Goal: Information Seeking & Learning: Check status

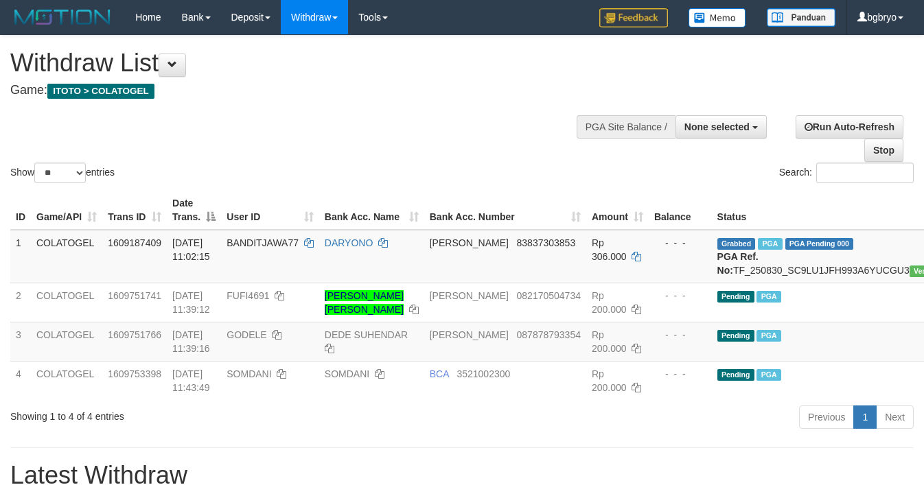
select select
select select "**"
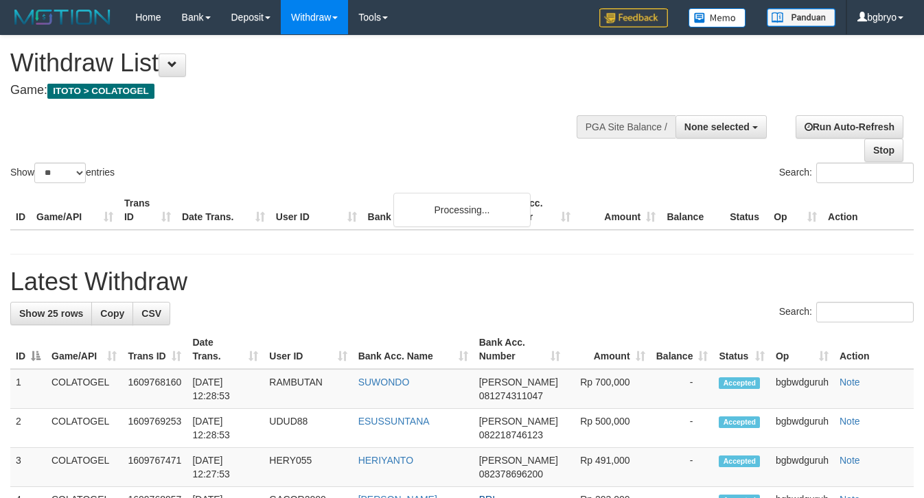
select select
select select "**"
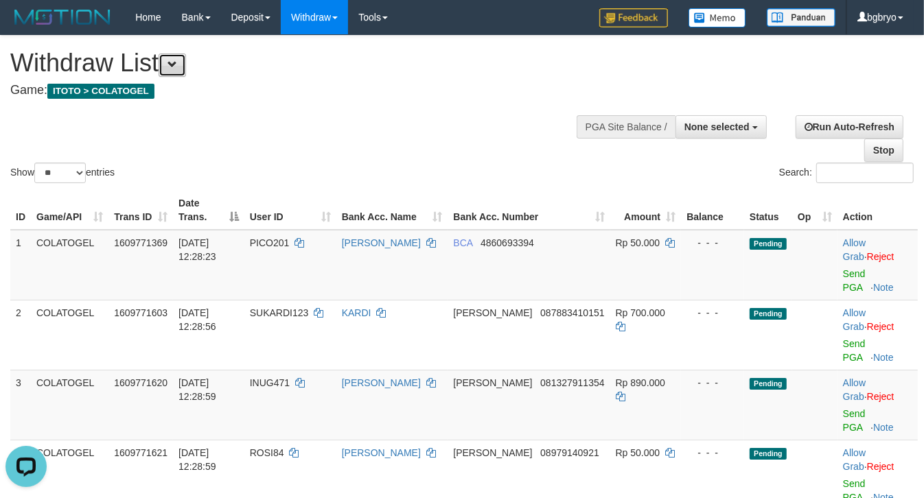
click at [172, 63] on button at bounding box center [172, 65] width 27 height 23
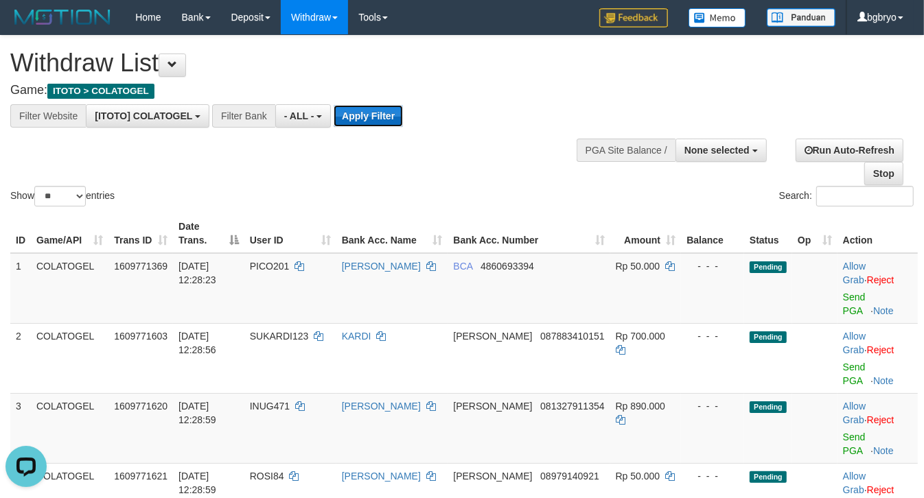
click at [364, 115] on button "Apply Filter" at bounding box center [367, 116] width 69 height 22
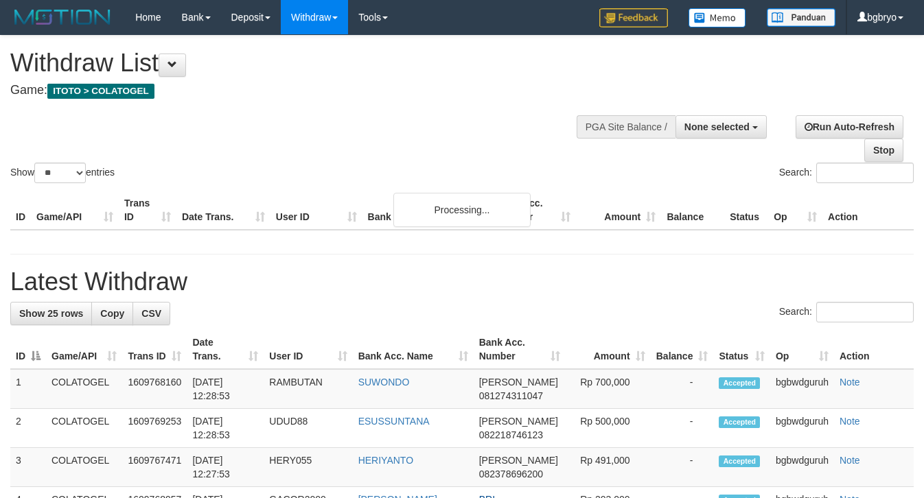
select select
select select "**"
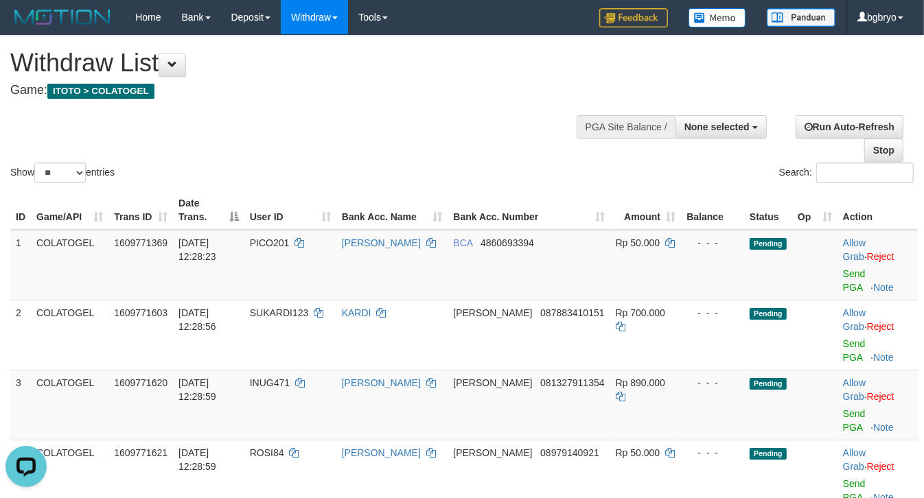
click at [480, 126] on div "Show ** ** ** *** entries Search:" at bounding box center [462, 111] width 924 height 150
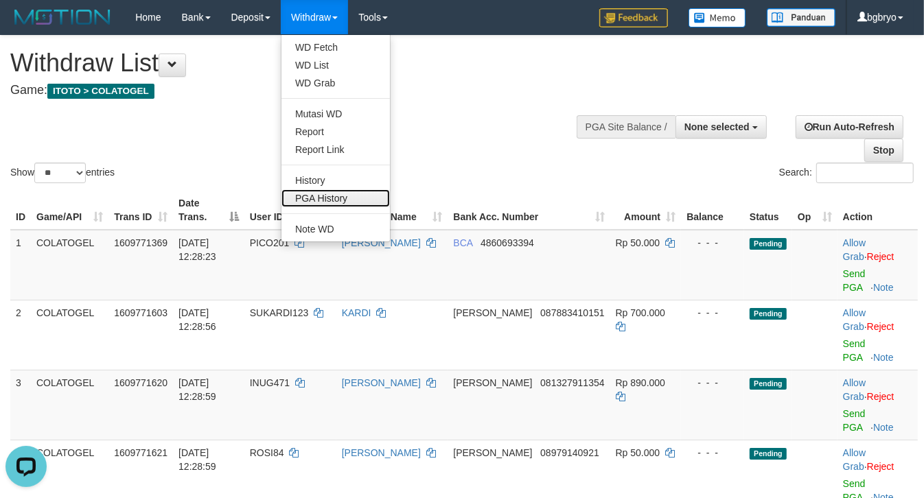
drag, startPoint x: 347, startPoint y: 199, endPoint x: 328, endPoint y: 191, distance: 20.9
click at [347, 199] on link "PGA History" at bounding box center [335, 198] width 108 height 18
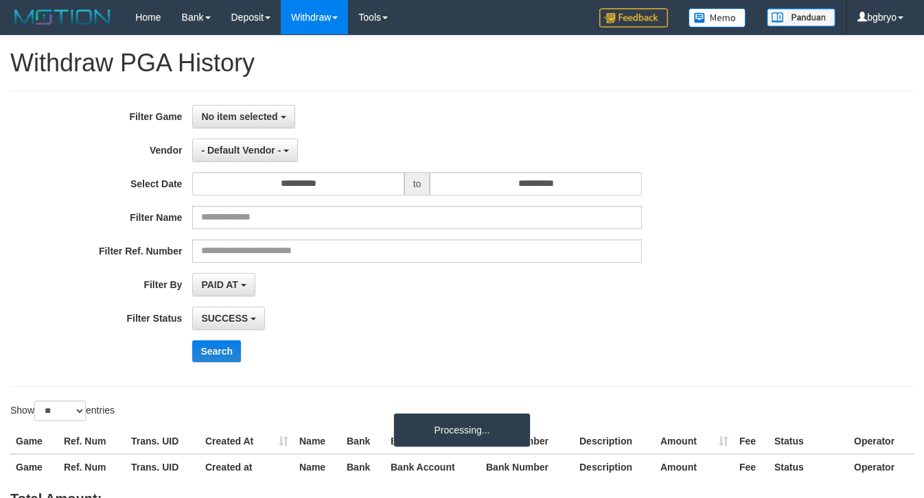
select select
select select "**"
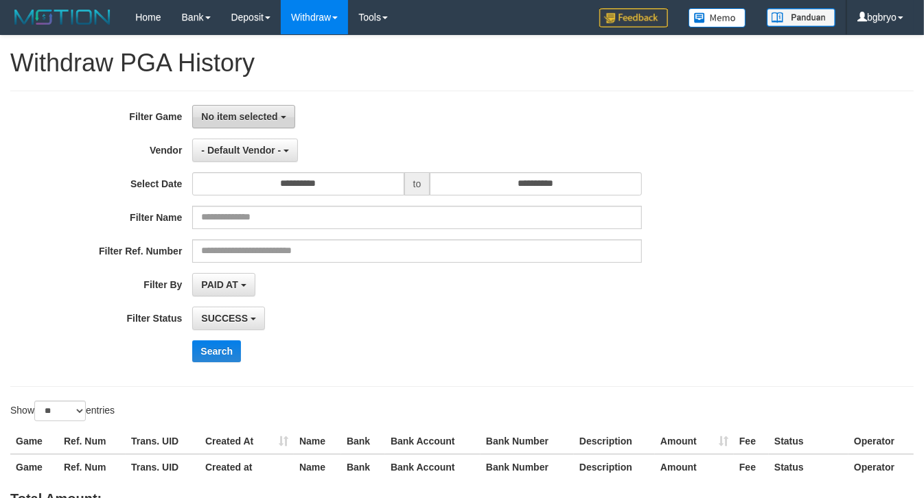
click at [248, 117] on span "No item selected" at bounding box center [239, 116] width 76 height 11
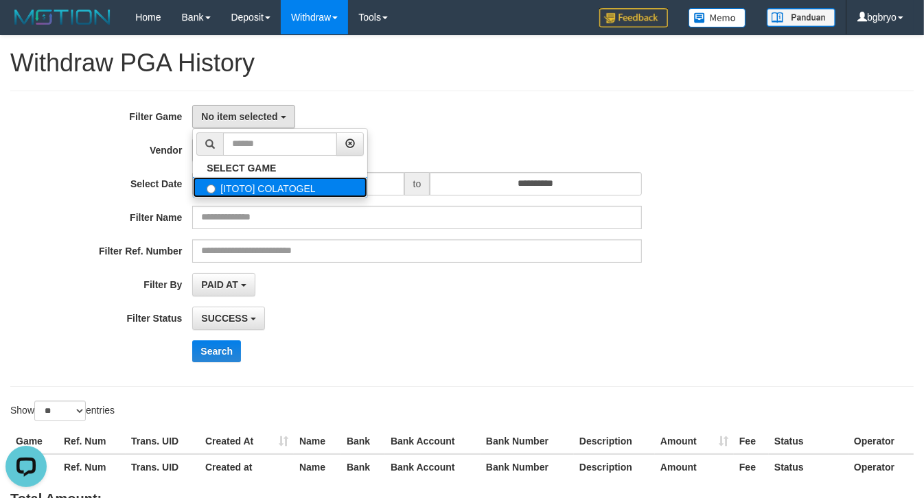
drag, startPoint x: 296, startPoint y: 191, endPoint x: 283, endPoint y: 170, distance: 24.7
click at [296, 189] on label "[ITOTO] COLATOGEL" at bounding box center [280, 187] width 174 height 21
select select "****"
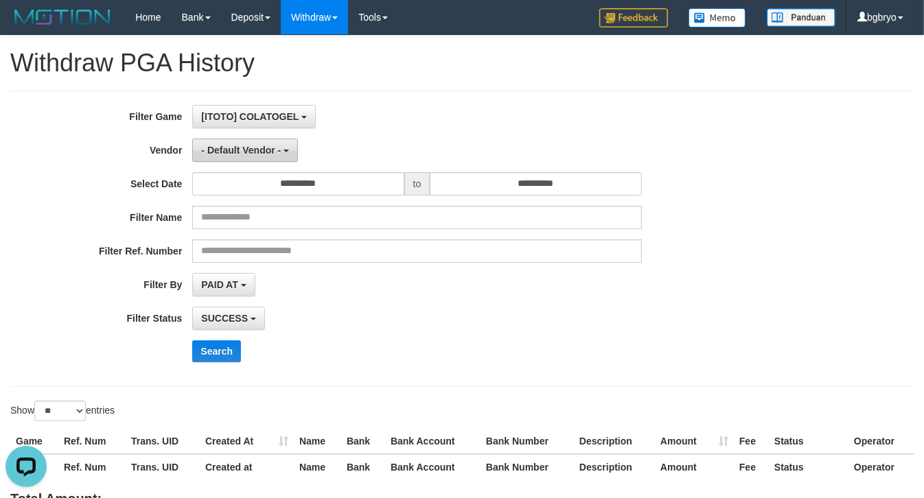
scroll to position [12, 0]
drag, startPoint x: 254, startPoint y: 149, endPoint x: 273, endPoint y: 203, distance: 57.5
click at [254, 148] on span "- Default Vendor -" at bounding box center [241, 150] width 80 height 11
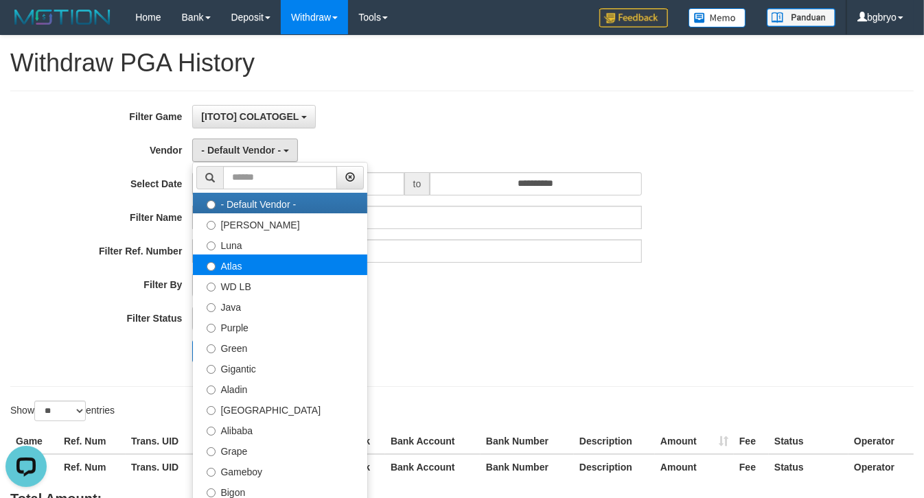
drag, startPoint x: 265, startPoint y: 200, endPoint x: 364, endPoint y: 275, distance: 124.9
click at [265, 200] on label "- Default Vendor -" at bounding box center [280, 203] width 174 height 21
click at [421, 307] on div "SUCCESS SUCCESS ON PROCESS FAILED" at bounding box center [416, 318] width 449 height 23
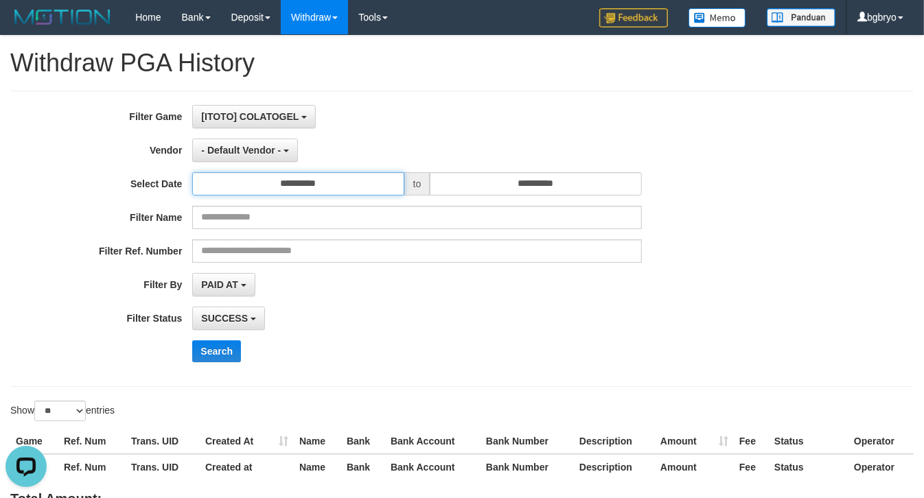
click at [334, 179] on input "**********" at bounding box center [297, 183] width 211 height 23
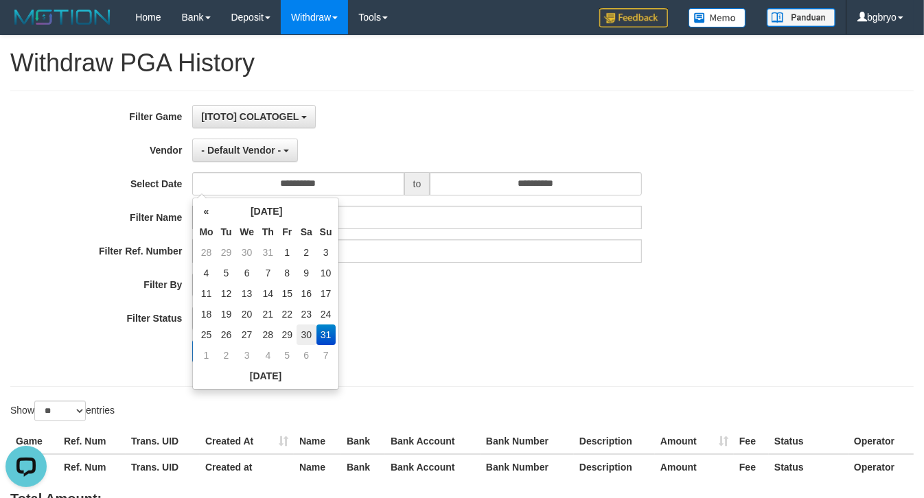
click at [302, 333] on td "30" at bounding box center [306, 335] width 20 height 21
type input "**********"
drag, startPoint x: 504, startPoint y: 365, endPoint x: 439, endPoint y: 347, distance: 67.6
click at [494, 364] on div "**********" at bounding box center [385, 239] width 770 height 268
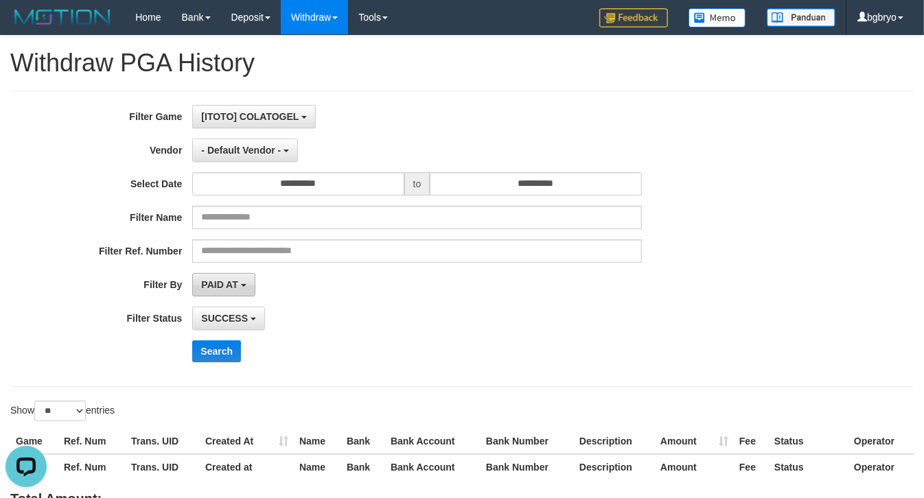
click at [231, 283] on span "PAID AT" at bounding box center [219, 284] width 36 height 11
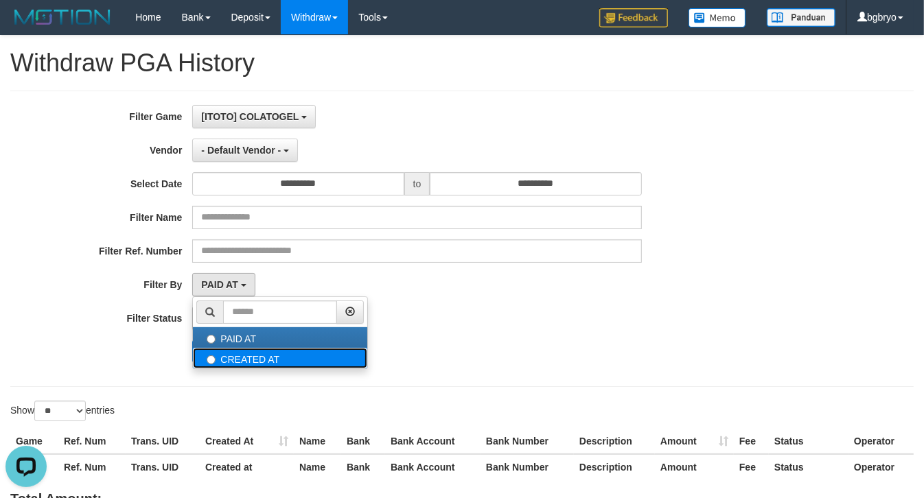
click at [266, 361] on label "CREATED AT" at bounding box center [280, 358] width 174 height 21
select select "*"
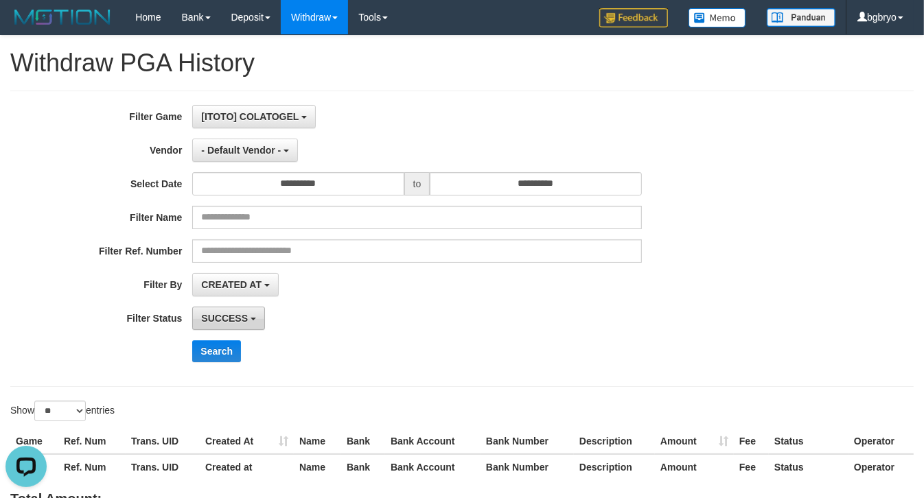
click at [227, 314] on button "SUCCESS" at bounding box center [228, 318] width 73 height 23
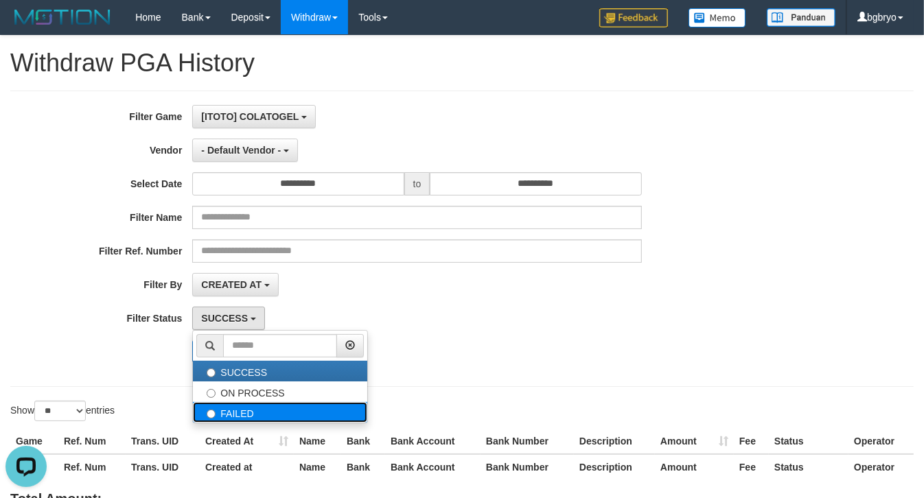
click at [253, 407] on label "FAILED" at bounding box center [280, 412] width 174 height 21
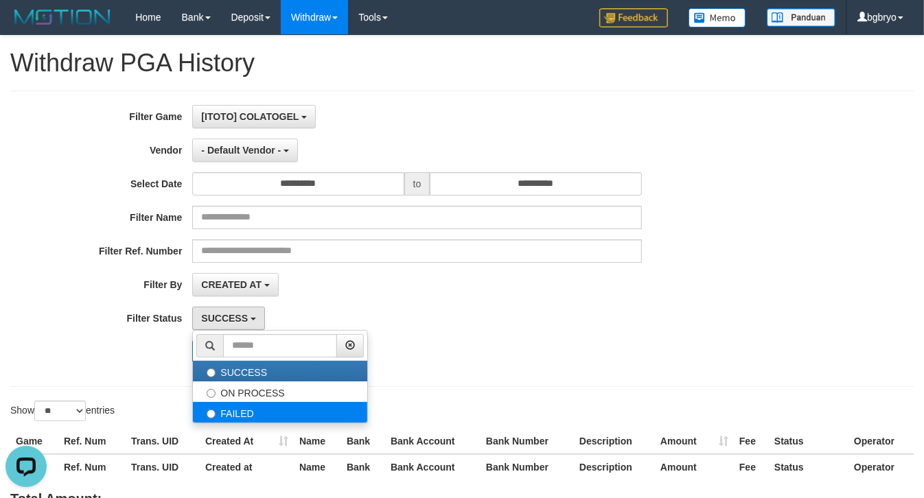
select select "*"
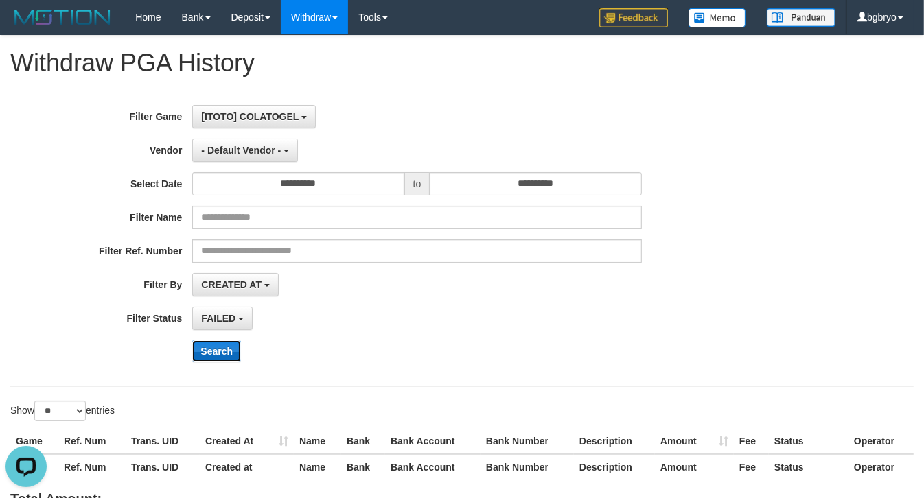
click at [218, 355] on button "Search" at bounding box center [216, 351] width 49 height 22
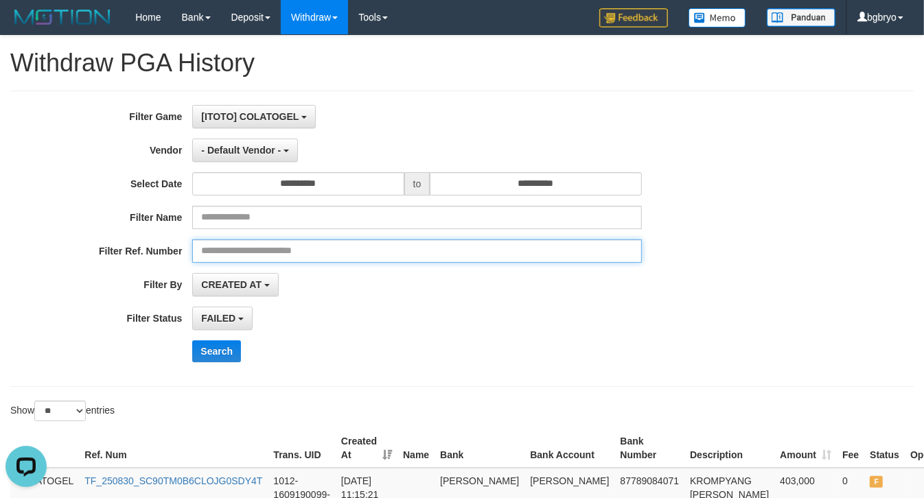
click at [309, 247] on input "text" at bounding box center [416, 250] width 449 height 23
paste input "**********"
type input "**********"
click at [192, 340] on button "Search" at bounding box center [216, 351] width 49 height 22
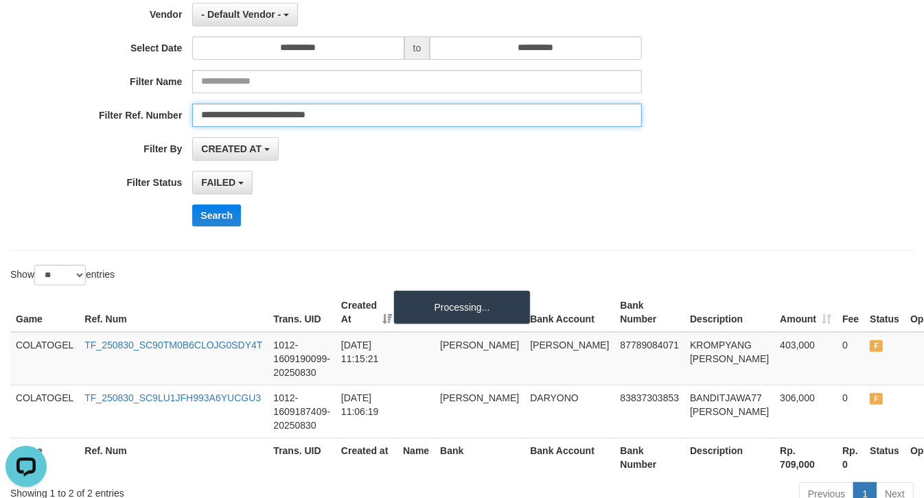
scroll to position [172, 0]
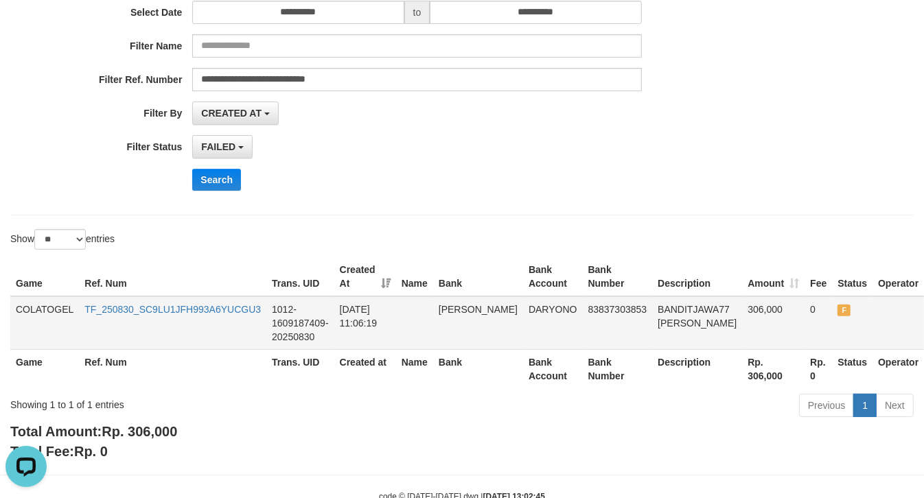
click at [660, 303] on td "BANDITJAWA77 DANA" at bounding box center [697, 323] width 90 height 54
copy td "BANDITJAWA77"
click at [239, 112] on span "CREATED AT" at bounding box center [231, 113] width 60 height 11
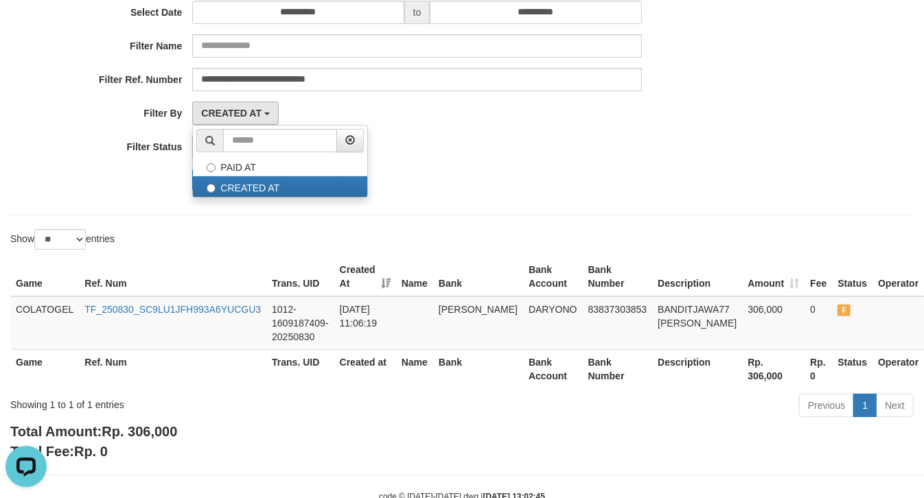
click at [502, 178] on div "Search" at bounding box center [480, 180] width 577 height 22
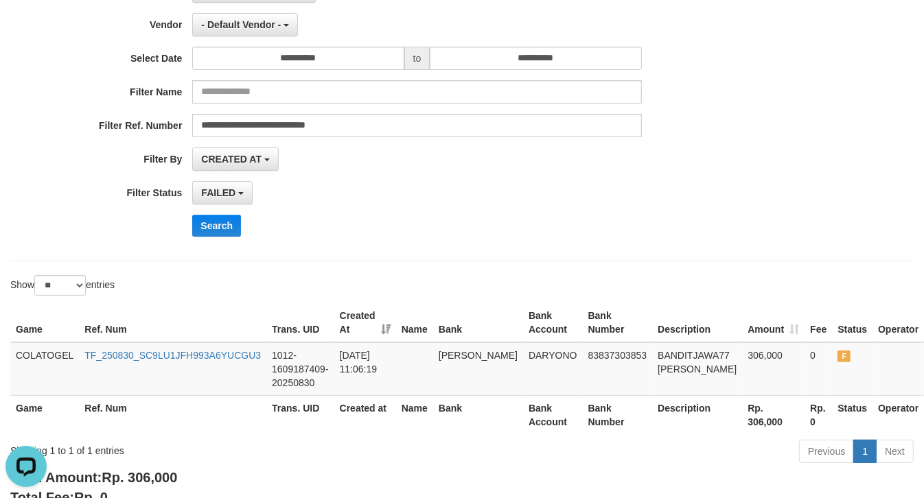
scroll to position [86, 0]
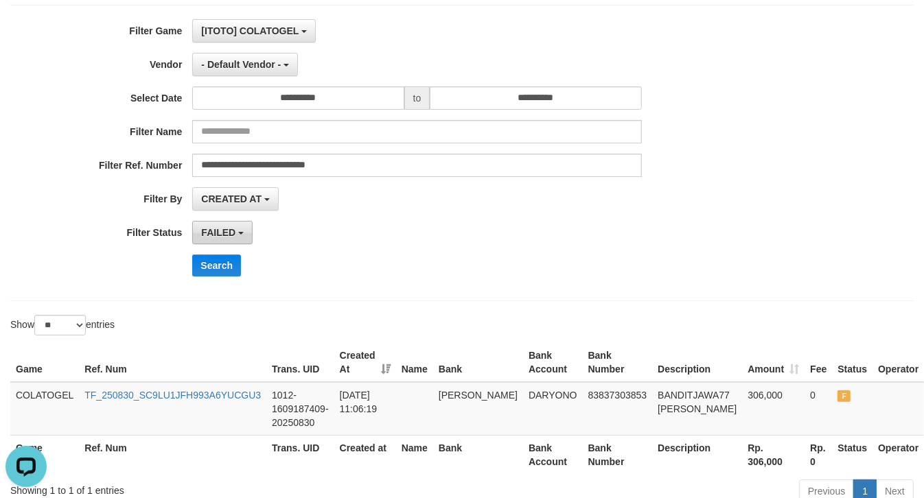
click at [230, 232] on span "FAILED" at bounding box center [218, 232] width 34 height 11
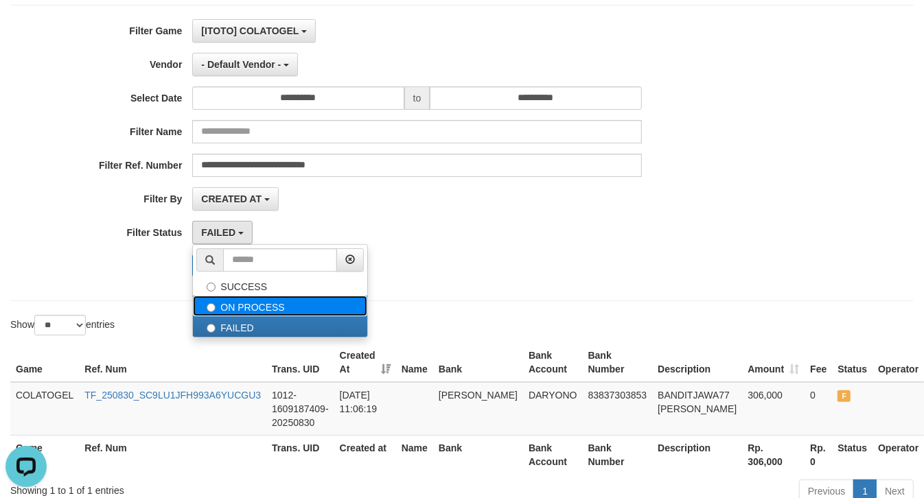
click at [255, 311] on label "ON PROCESS" at bounding box center [280, 306] width 174 height 21
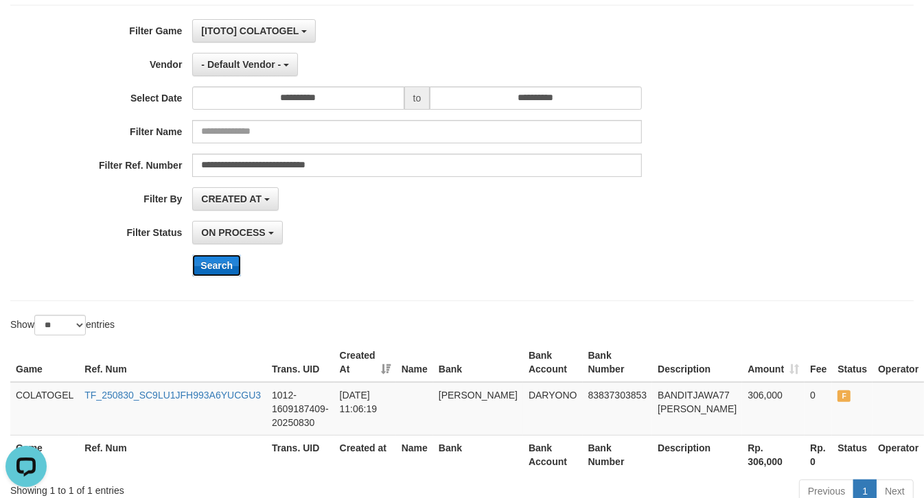
click at [222, 270] on button "Search" at bounding box center [216, 266] width 49 height 22
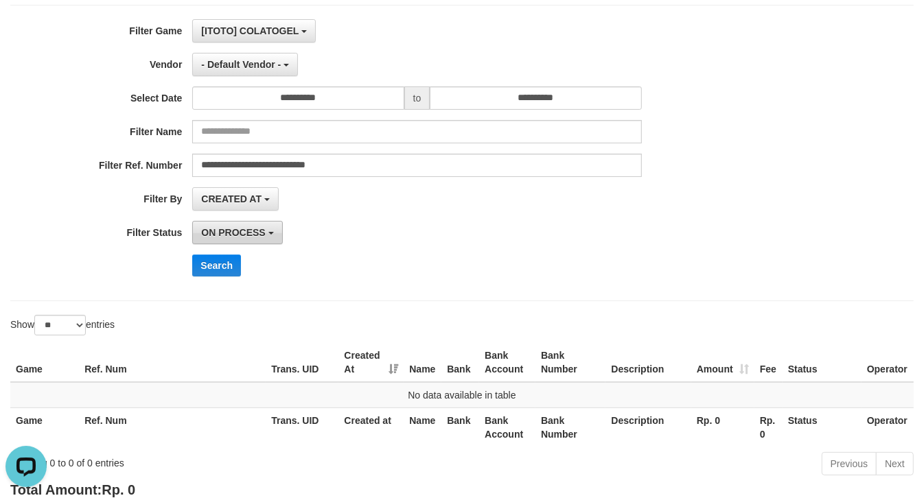
click at [244, 231] on span "ON PROCESS" at bounding box center [233, 232] width 64 height 11
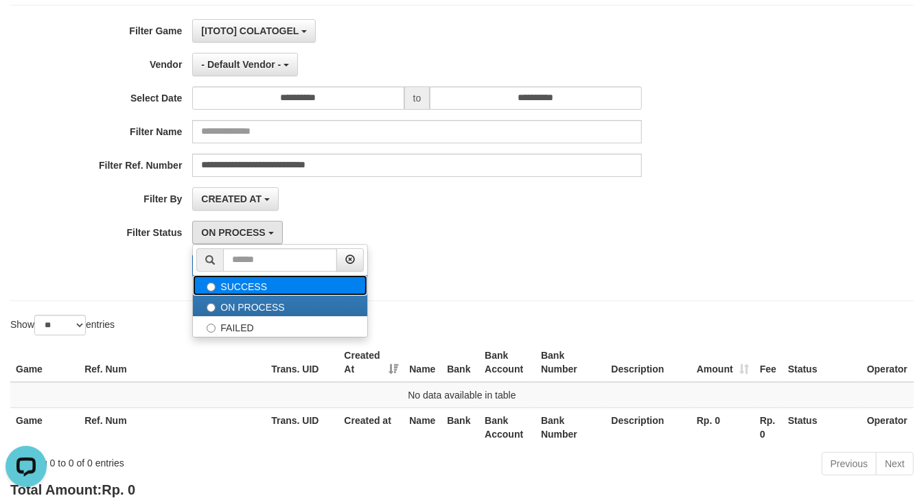
click at [233, 287] on label "SUCCESS" at bounding box center [280, 285] width 174 height 21
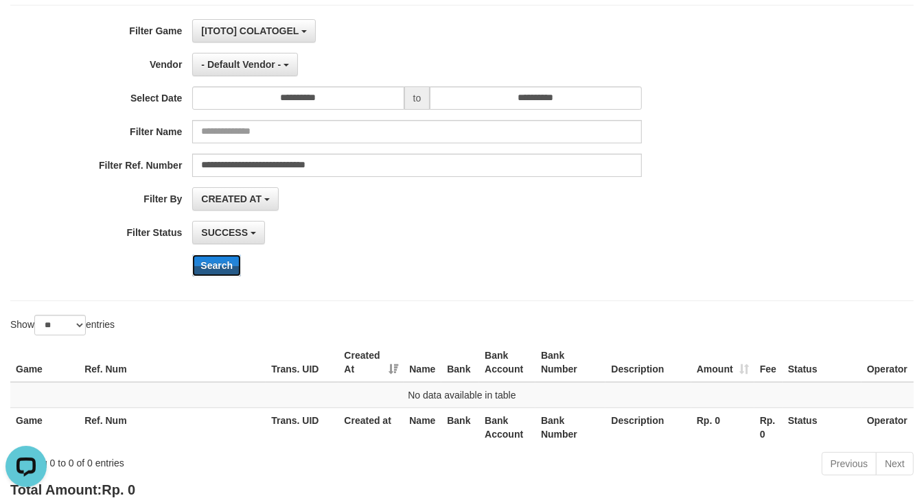
drag, startPoint x: 227, startPoint y: 272, endPoint x: 368, endPoint y: 294, distance: 142.3
click at [227, 272] on button "Search" at bounding box center [216, 266] width 49 height 22
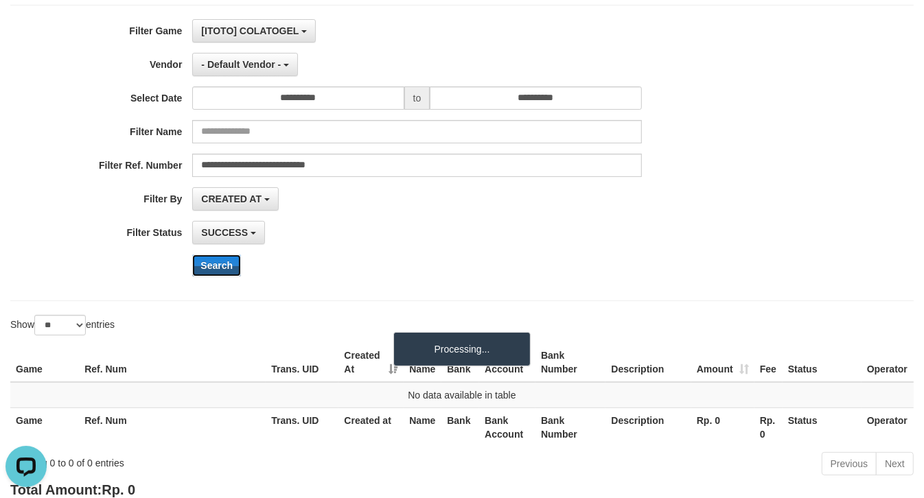
scroll to position [172, 0]
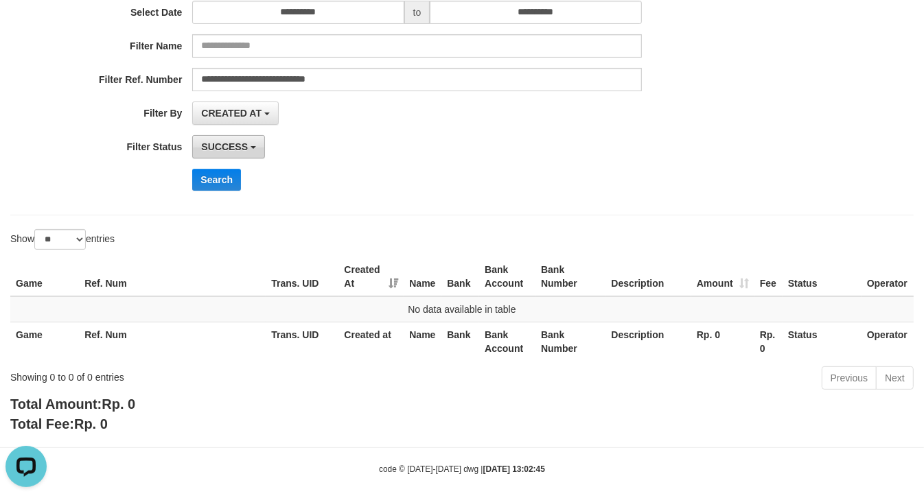
click at [229, 153] on button "SUCCESS" at bounding box center [228, 146] width 73 height 23
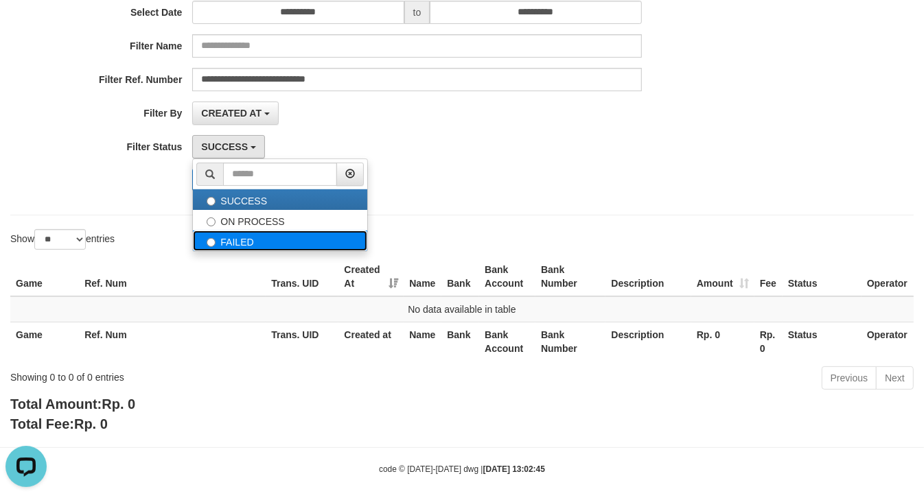
click at [264, 242] on label "FAILED" at bounding box center [280, 241] width 174 height 21
select select "*"
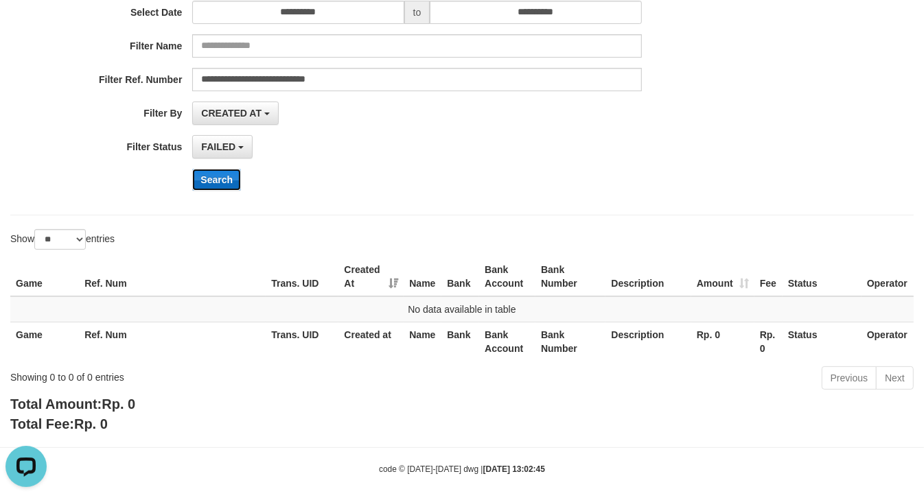
click at [224, 183] on button "Search" at bounding box center [216, 180] width 49 height 22
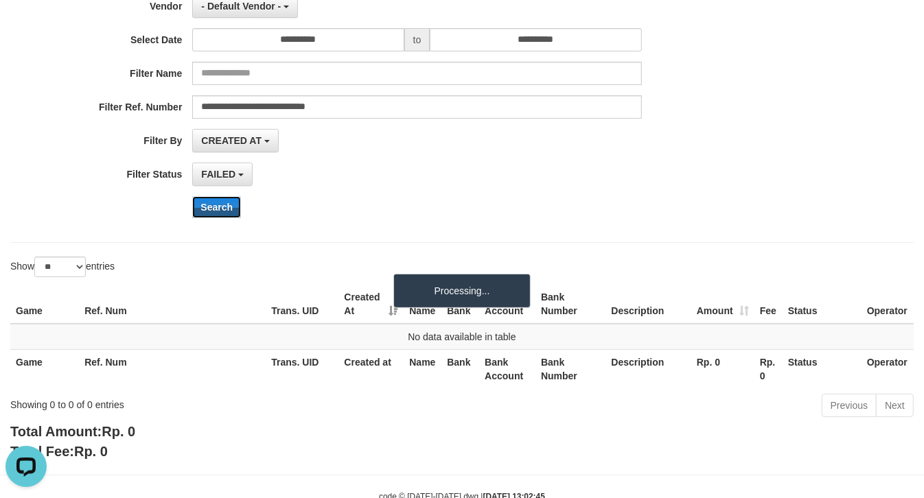
scroll to position [185, 0]
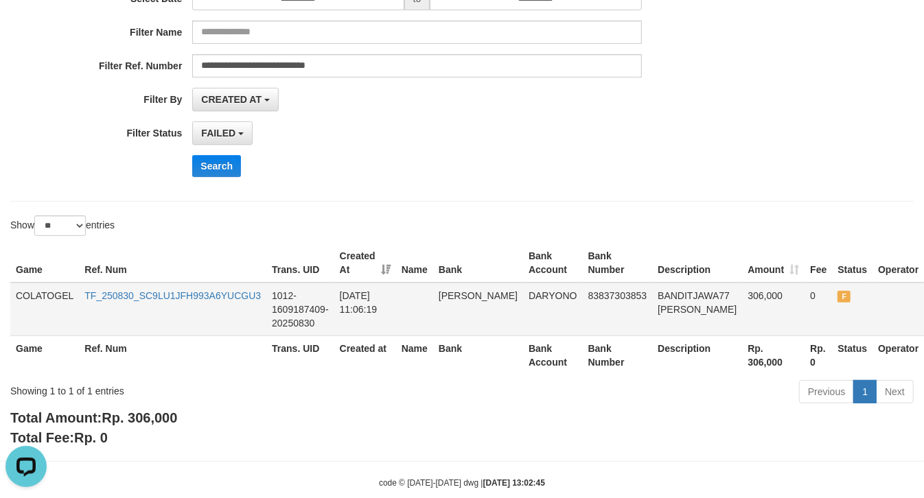
click at [652, 297] on td "BANDITJAWA77 DANA" at bounding box center [697, 310] width 90 height 54
copy td "BANDITJAWA77"
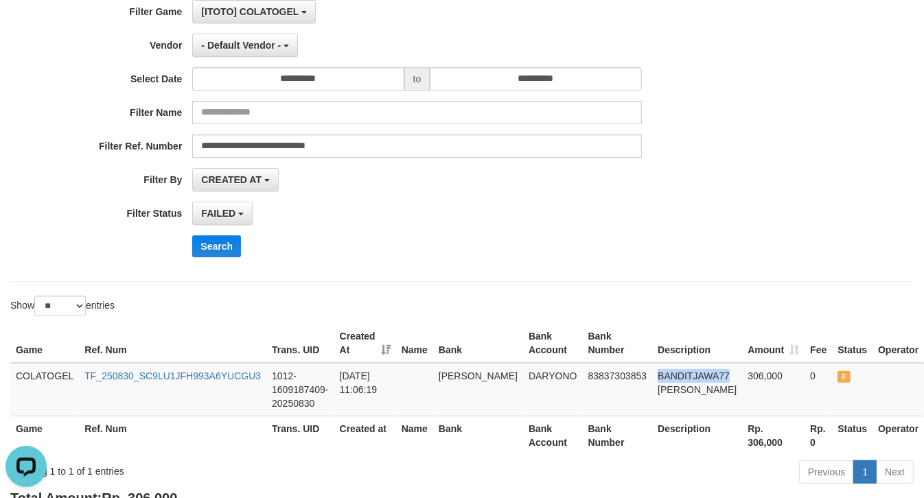
scroll to position [213, 0]
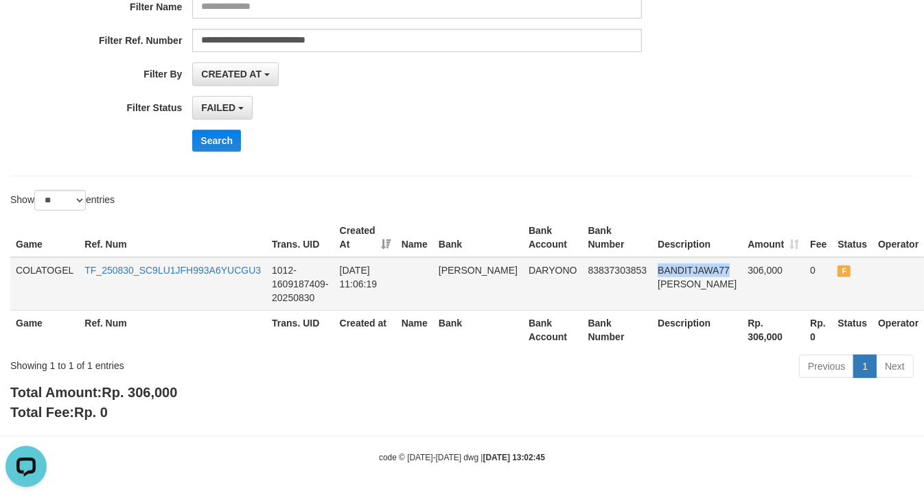
click at [652, 266] on td "BANDITJAWA77 DANA" at bounding box center [697, 284] width 90 height 54
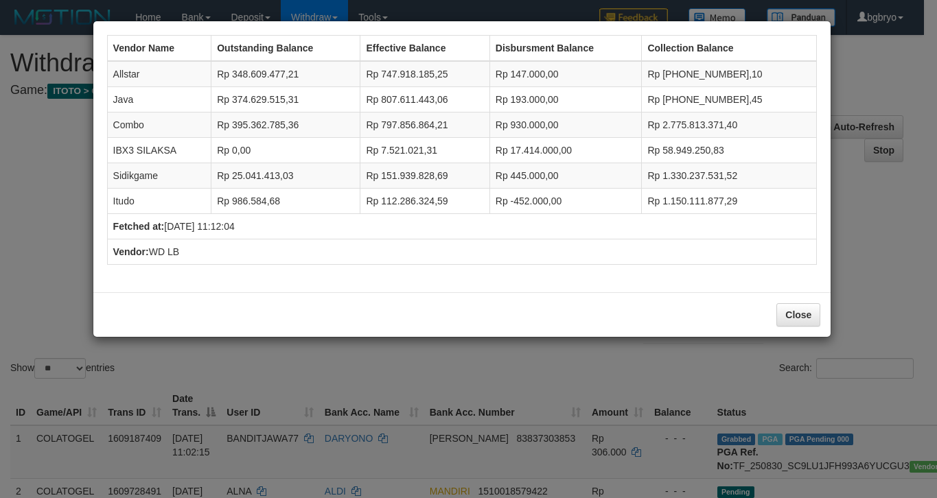
select select "**"
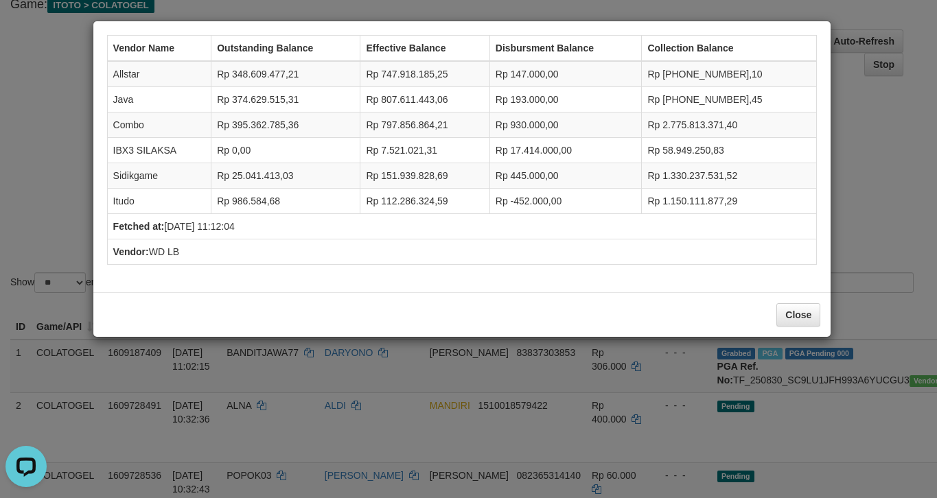
scroll to position [12, 0]
click at [805, 324] on button "Close" at bounding box center [798, 314] width 44 height 23
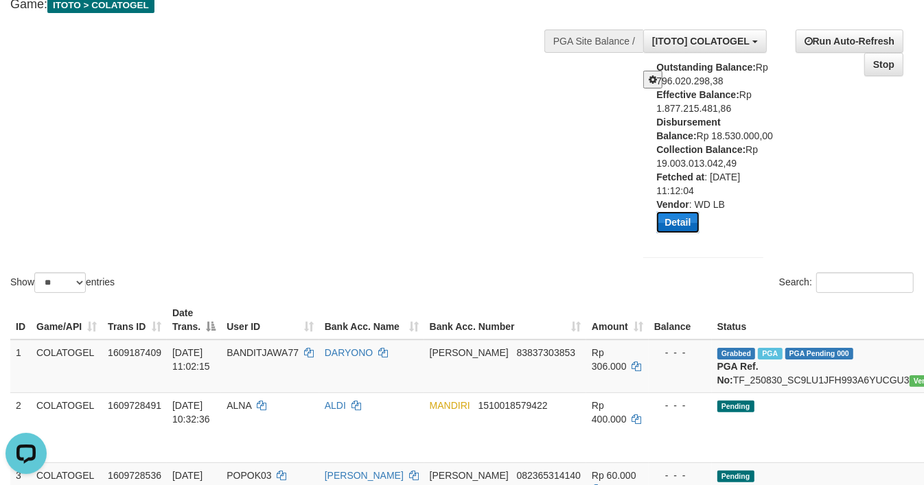
click at [669, 214] on button "Detail" at bounding box center [677, 222] width 43 height 22
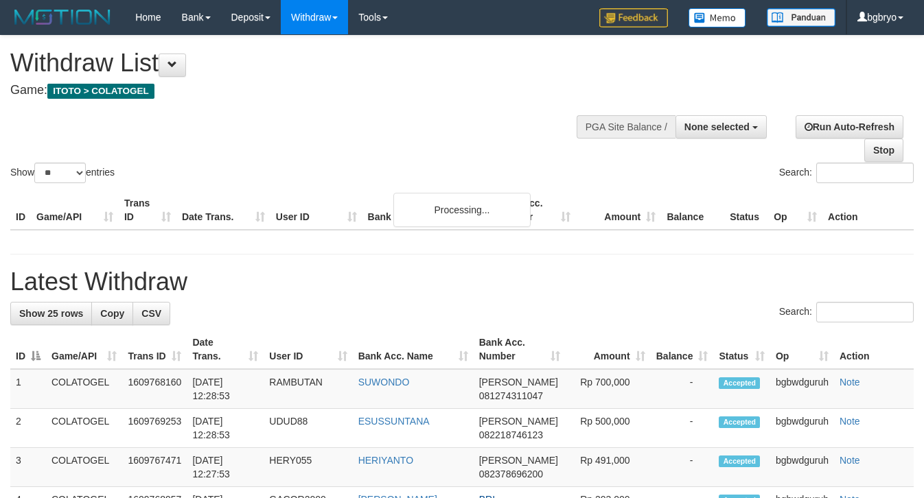
select select
select select "**"
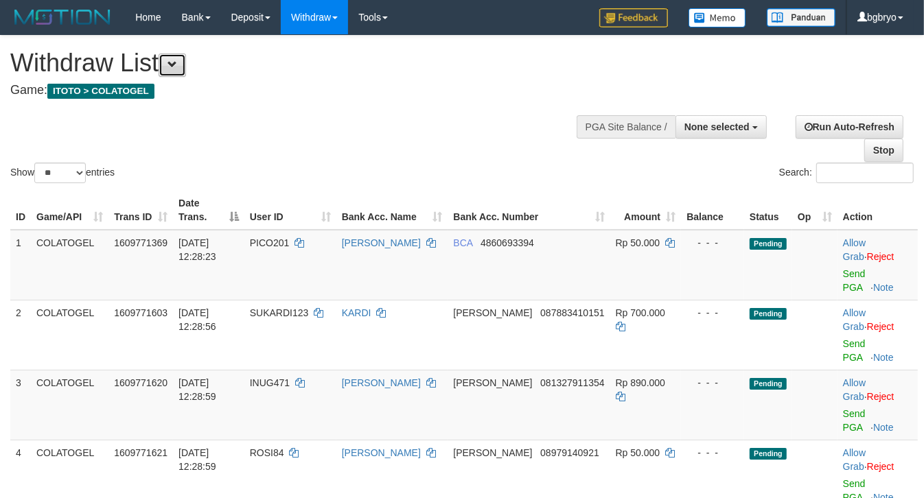
click at [183, 72] on button at bounding box center [172, 65] width 27 height 23
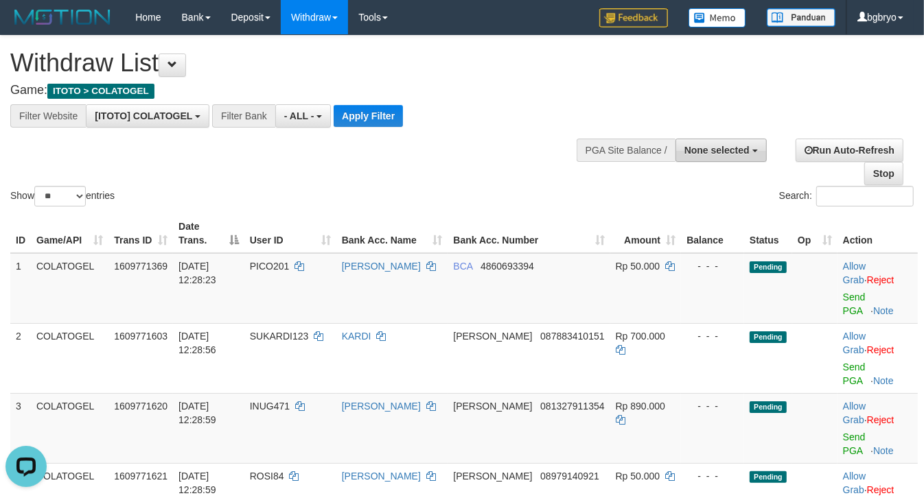
click at [712, 150] on span "None selected" at bounding box center [716, 150] width 65 height 11
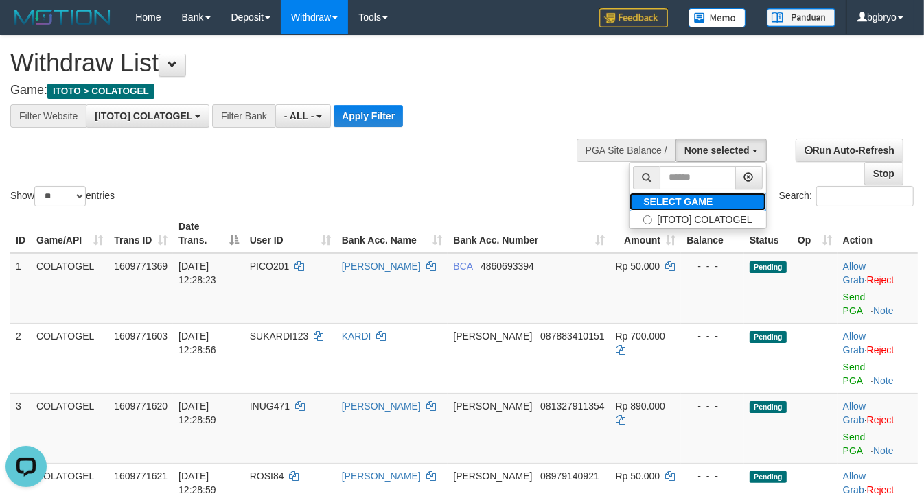
drag, startPoint x: 681, startPoint y: 210, endPoint x: 676, endPoint y: 221, distance: 12.0
click at [681, 210] on label "SELECT GAME" at bounding box center [677, 202] width 97 height 18
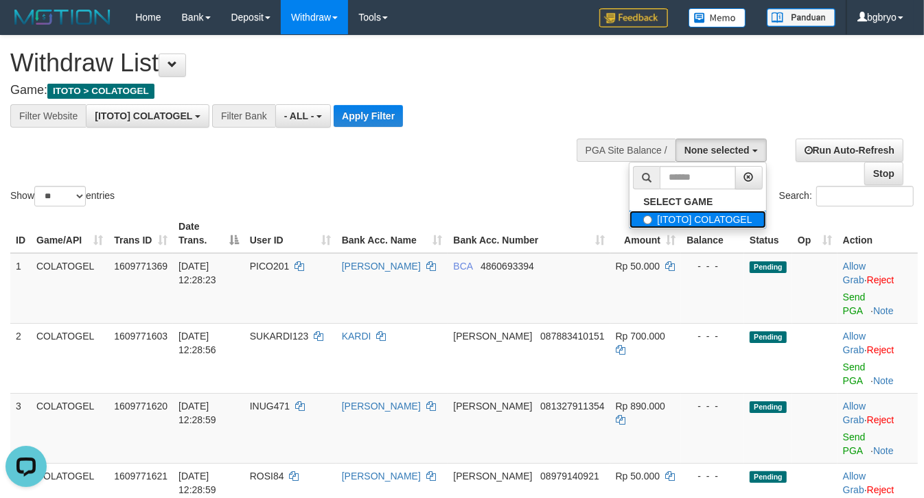
click at [676, 221] on label "[ITOTO] COLATOGEL" at bounding box center [697, 220] width 136 height 18
select select "****"
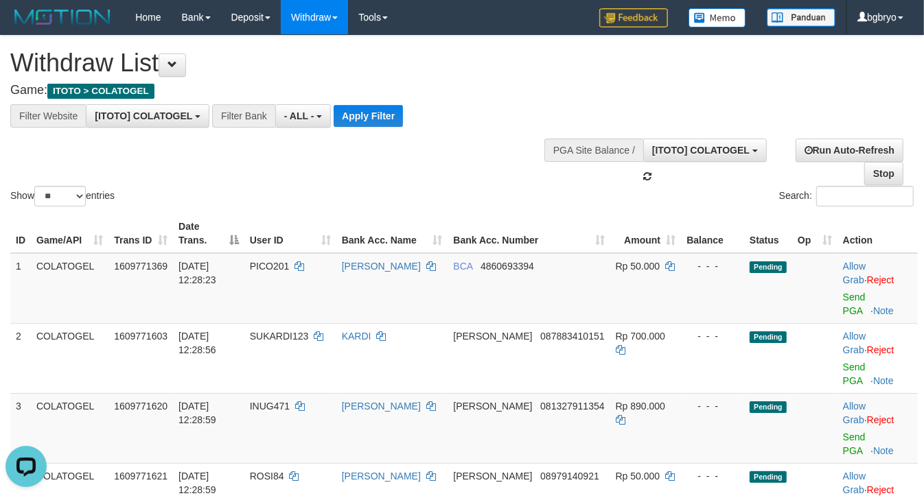
scroll to position [12, 0]
